Goal: Check status: Check status

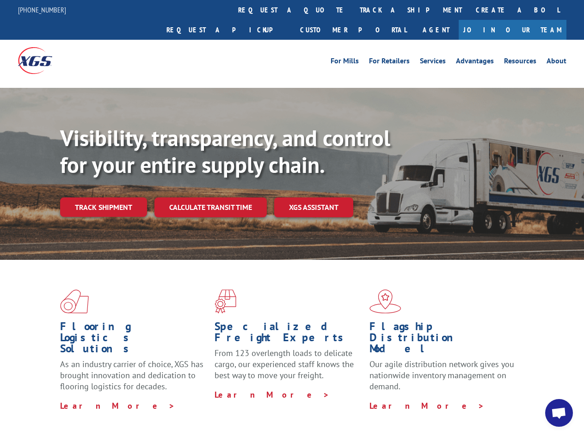
click at [292, 218] on div "Visibility, transparency, and control for your entire supply chain. Track shipm…" at bounding box center [322, 189] width 524 height 129
click at [353, 10] on link "track a shipment" at bounding box center [411, 10] width 116 height 20
click at [0, 0] on div "Track Shipment Enter your information below to track your shipment(s). Select c…" at bounding box center [0, 0] width 0 height 0
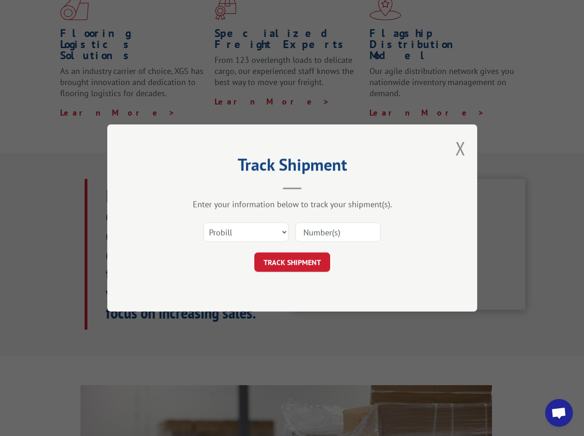
click at [381, 10] on div "Track Shipment Enter your information below to track your shipment(s). Select c…" at bounding box center [292, 218] width 584 height 436
click at [103, 187] on div "Track Shipment Enter your information below to track your shipment(s). Select c…" at bounding box center [292, 218] width 584 height 436
click at [210, 187] on header "Track Shipment" at bounding box center [293, 173] width 278 height 31
click at [314, 187] on header "Track Shipment" at bounding box center [293, 173] width 278 height 31
click at [559, 413] on span "Open chat" at bounding box center [559, 414] width 15 height 13
